Goal: Information Seeking & Learning: Learn about a topic

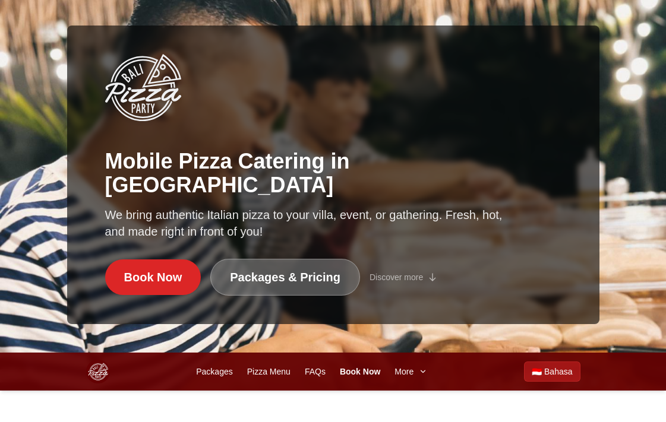
scroll to position [69, 0]
click at [239, 280] on link "Packages & Pricing" at bounding box center [285, 277] width 150 height 37
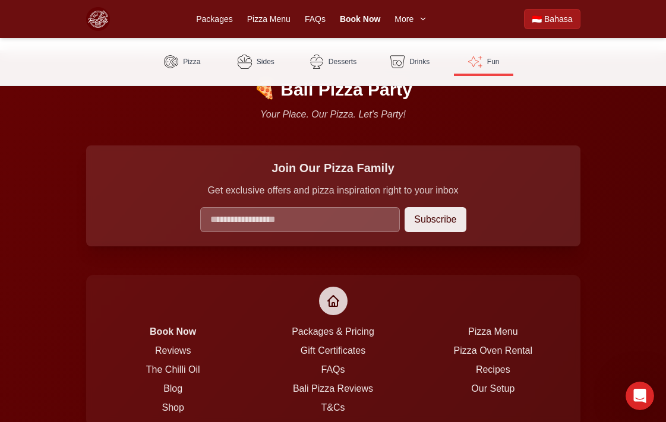
scroll to position [2993, 0]
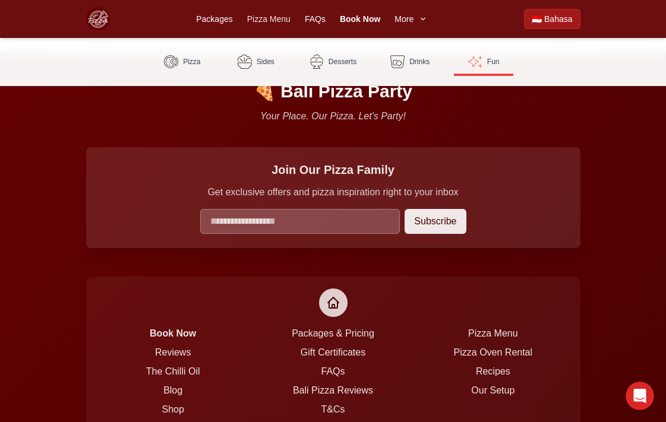
click at [266, 15] on link "Pizza Menu" at bounding box center [268, 19] width 43 height 12
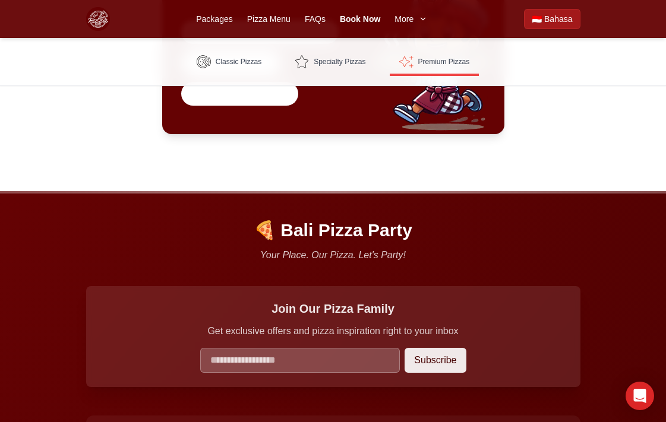
scroll to position [2169, 0]
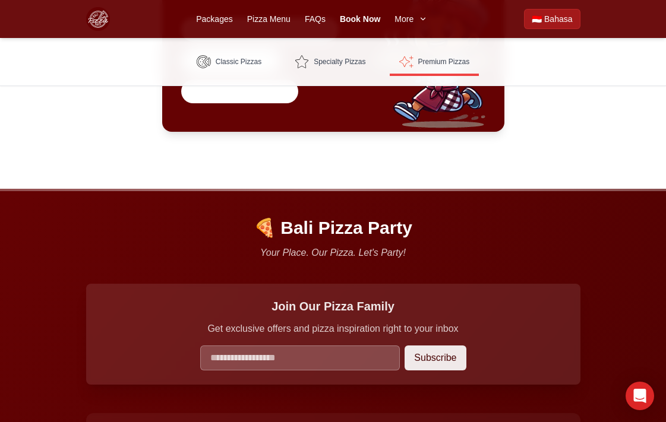
click at [217, 26] on div "Packages Pizza Menu FAQs Book Now More" at bounding box center [312, 19] width 232 height 14
click at [216, 23] on link "Packages" at bounding box center [214, 19] width 36 height 12
